Goal: Information Seeking & Learning: Learn about a topic

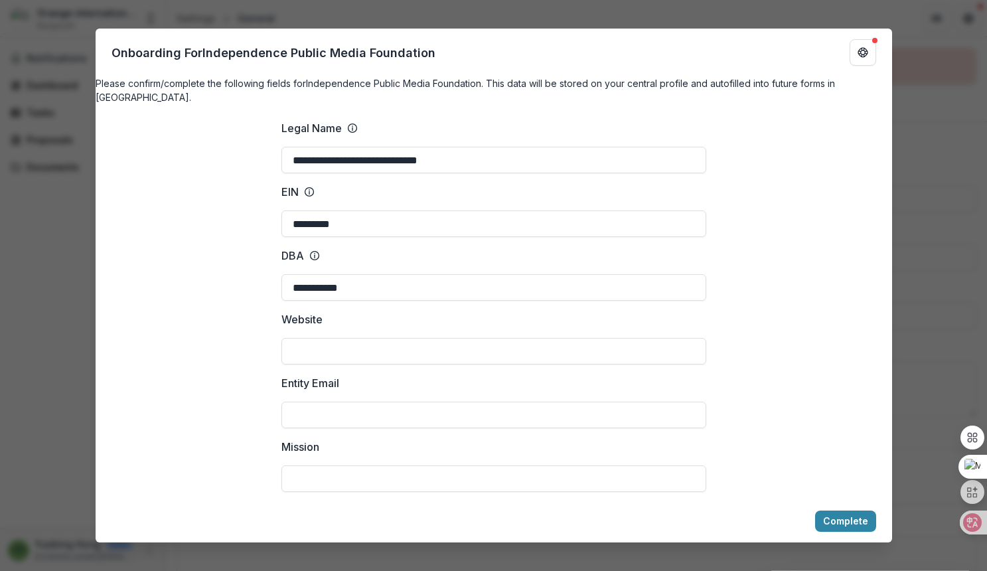
scroll to position [2536, 0]
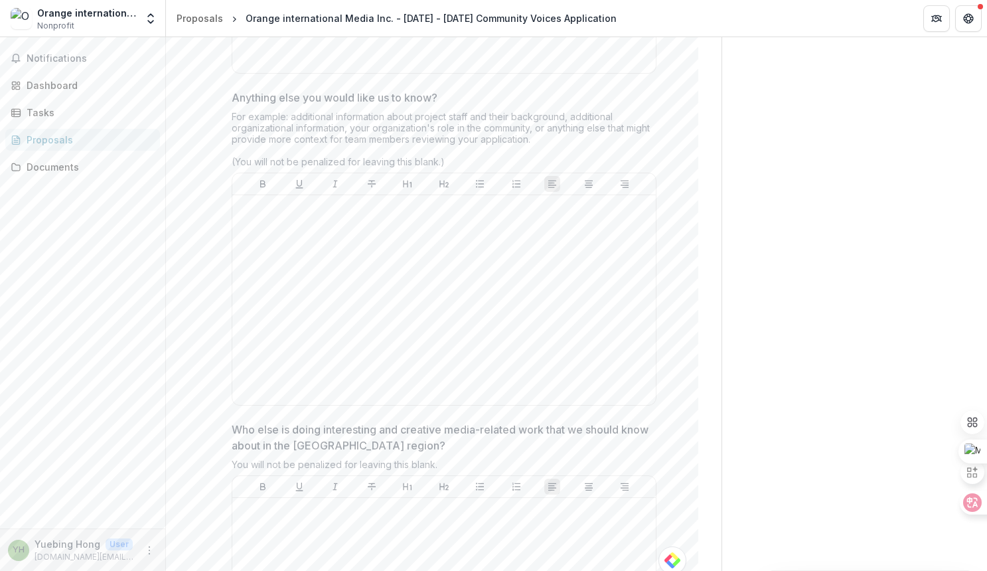
scroll to position [3375, 0]
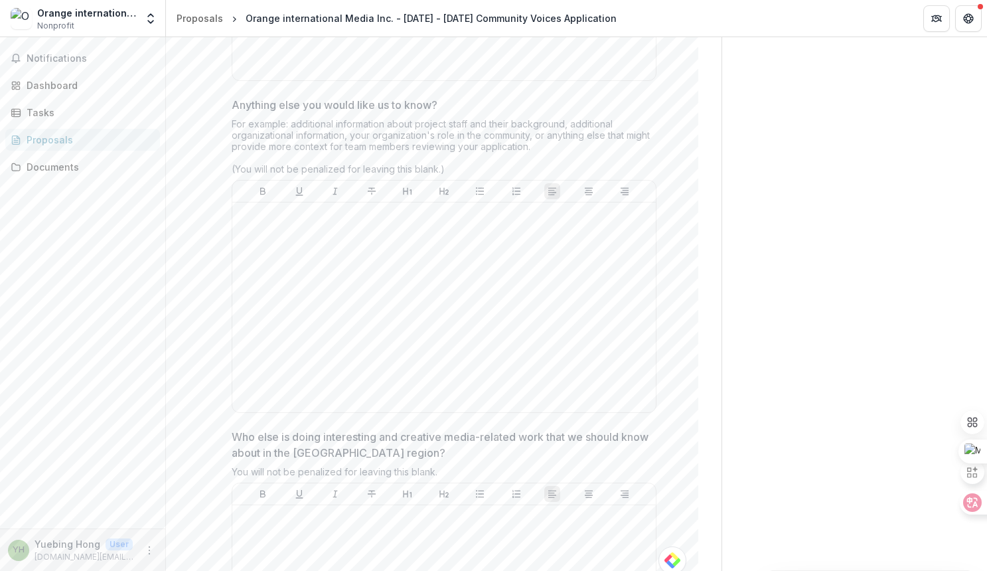
click at [388, 439] on p "Who else is doing interesting and creative media-related work that we should kn…" at bounding box center [440, 445] width 417 height 32
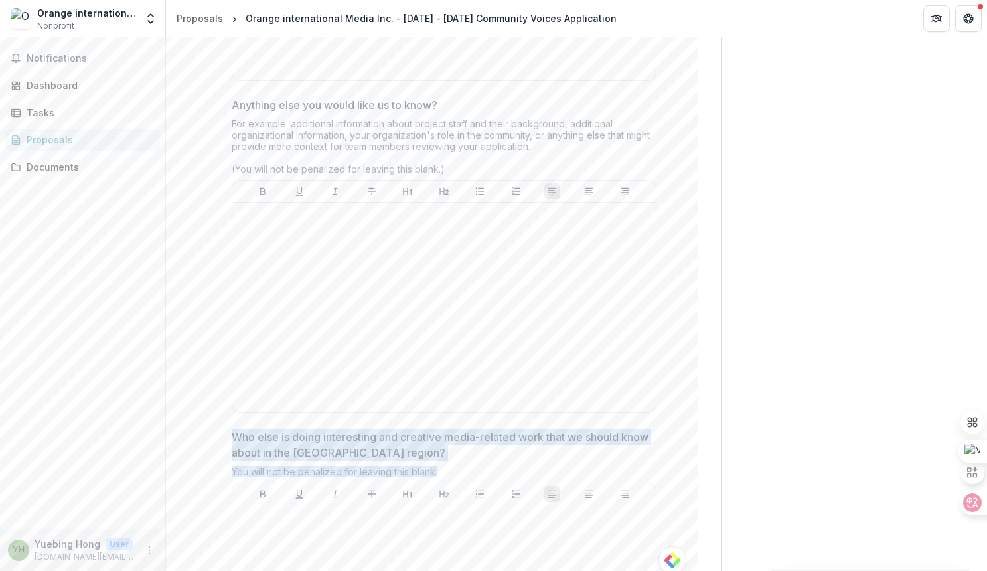
drag, startPoint x: 222, startPoint y: 422, endPoint x: 446, endPoint y: 453, distance: 225.8
copy div "Who else is doing interesting and creative media-related work that we should kn…"
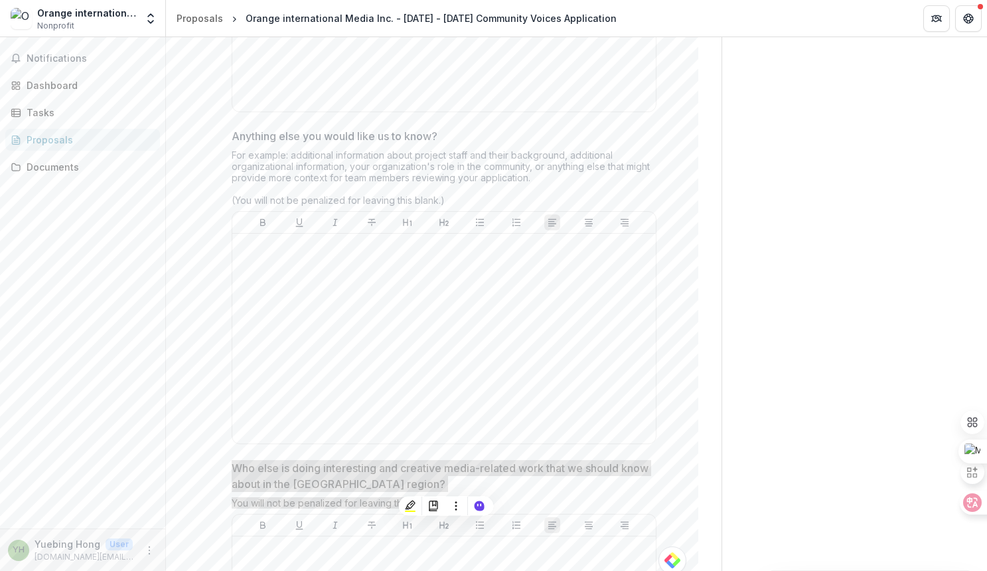
scroll to position [3342, 0]
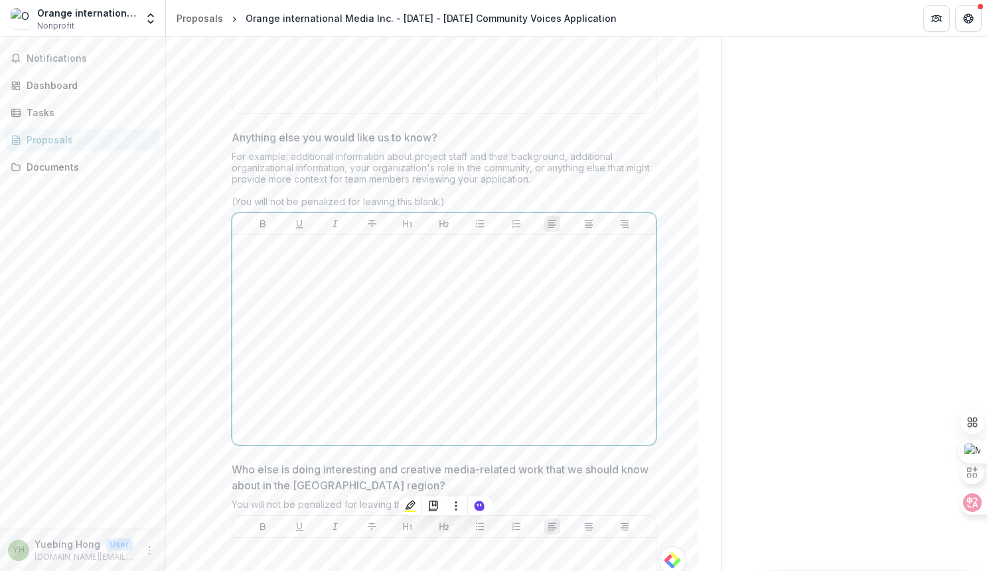
click at [535, 297] on div at bounding box center [444, 339] width 413 height 199
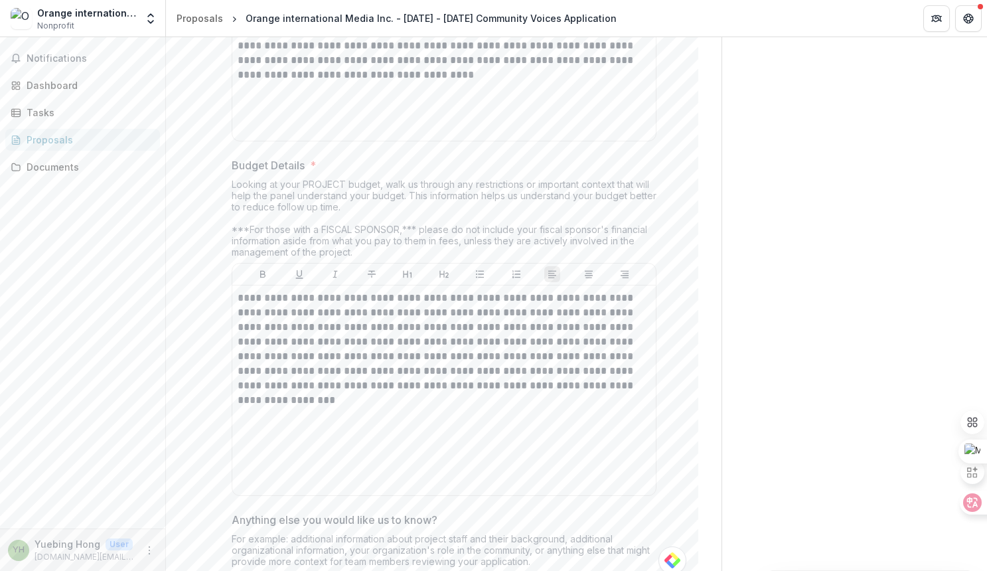
scroll to position [2847, 0]
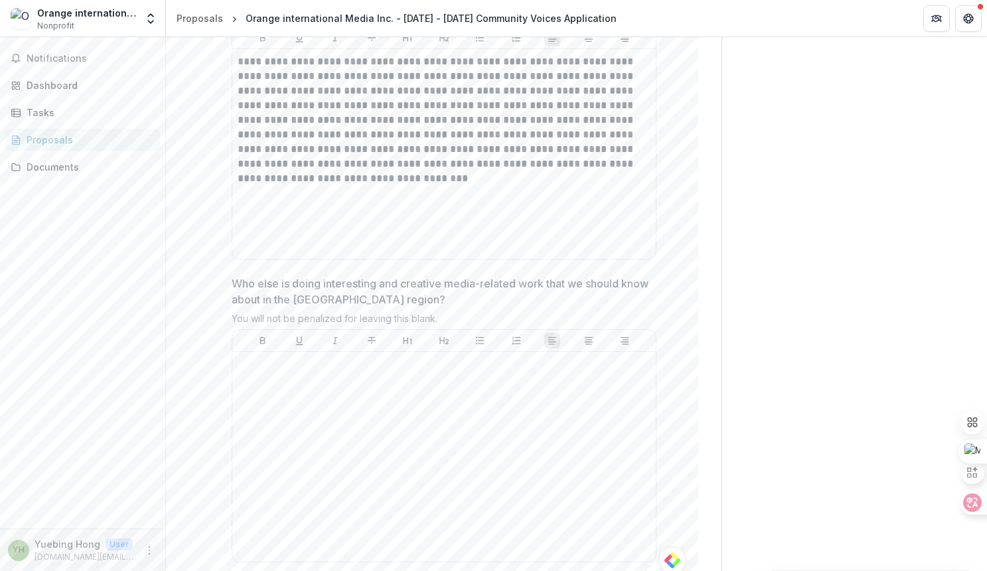
scroll to position [3568, 0]
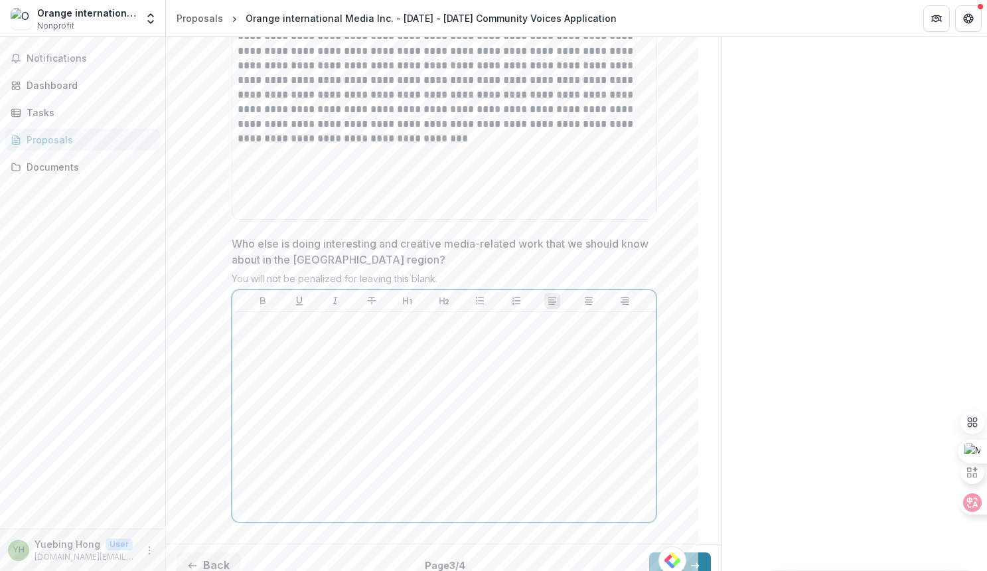
click at [433, 363] on div at bounding box center [444, 416] width 413 height 199
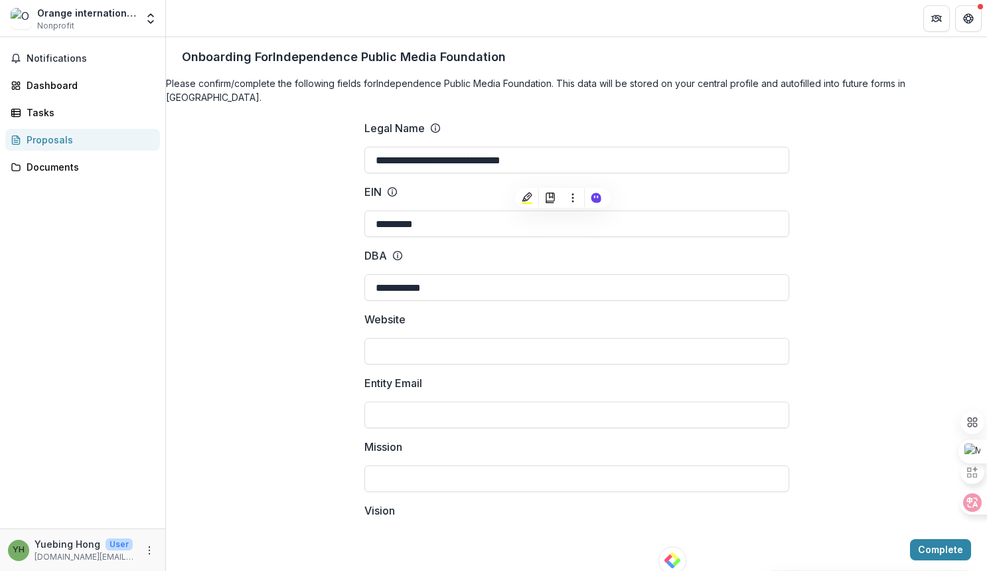
scroll to position [706, 0]
